Goal: Download file/media

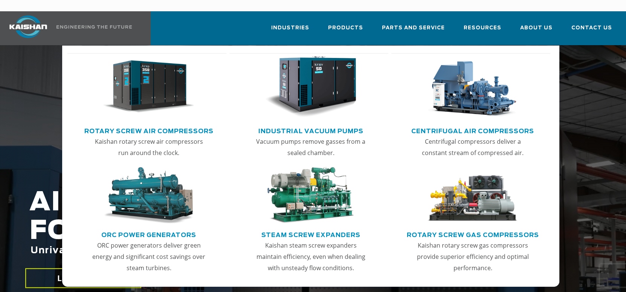
click at [167, 76] on img "Main menu" at bounding box center [148, 87] width 91 height 62
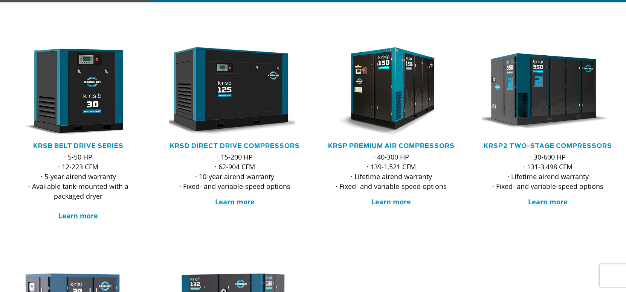
scroll to position [188, 0]
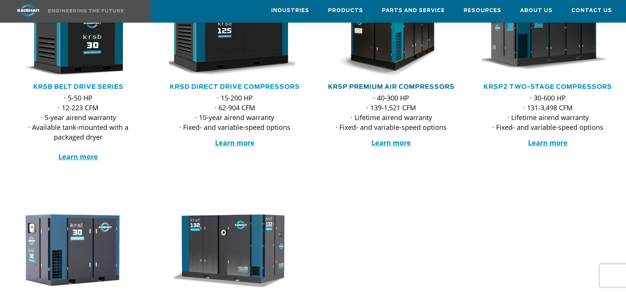
click at [362, 84] on link "KRSP Premium Air Compressors" at bounding box center [391, 87] width 126 height 6
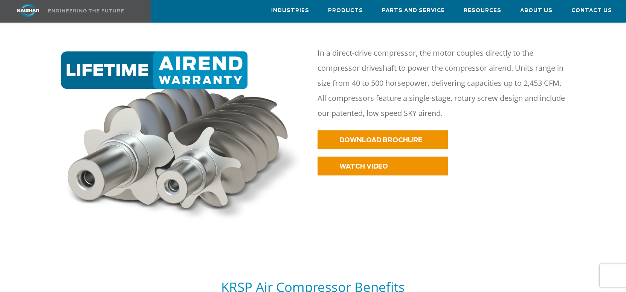
scroll to position [489, 0]
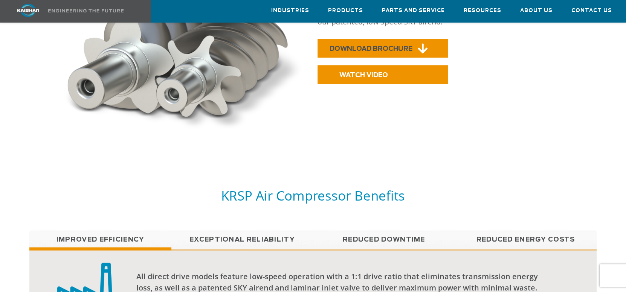
click at [358, 46] on span "DOWNLOAD BROCHURE" at bounding box center [370, 49] width 83 height 6
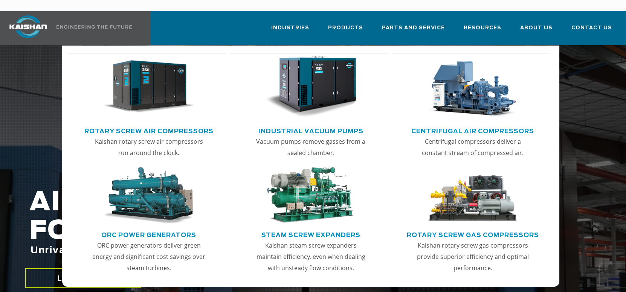
click at [172, 80] on img "Main menu" at bounding box center [148, 87] width 91 height 62
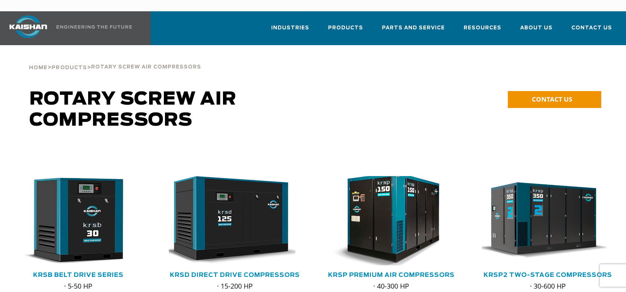
click at [431, 208] on img at bounding box center [385, 221] width 146 height 98
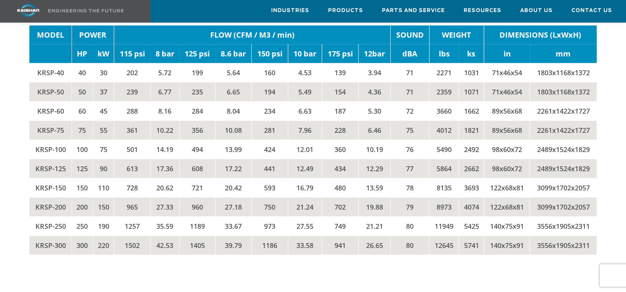
scroll to position [1273, 0]
